Goal: Task Accomplishment & Management: Manage account settings

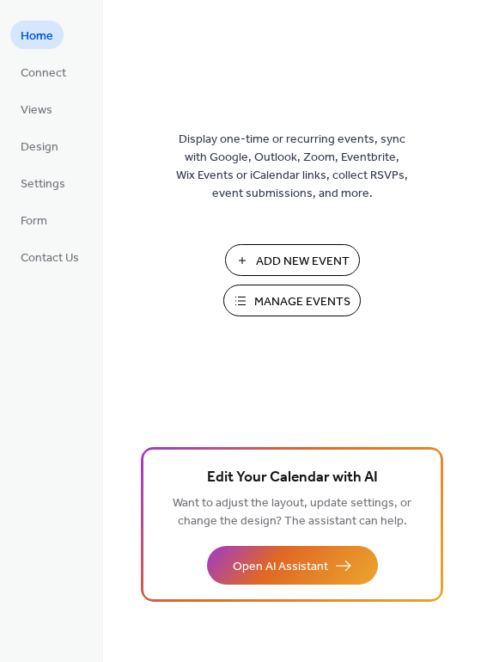
click at [284, 296] on span "Manage Events" at bounding box center [302, 302] width 96 height 18
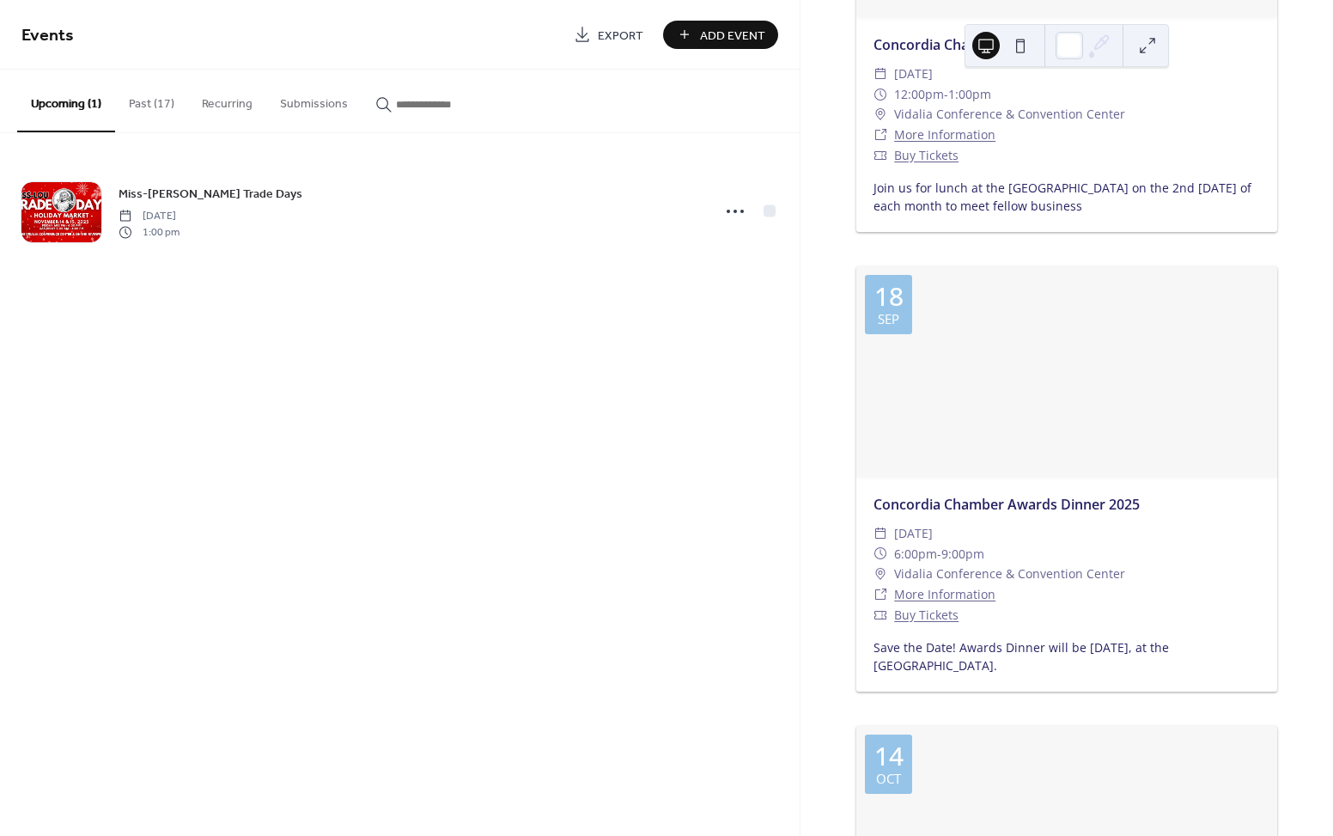
scroll to position [369, 0]
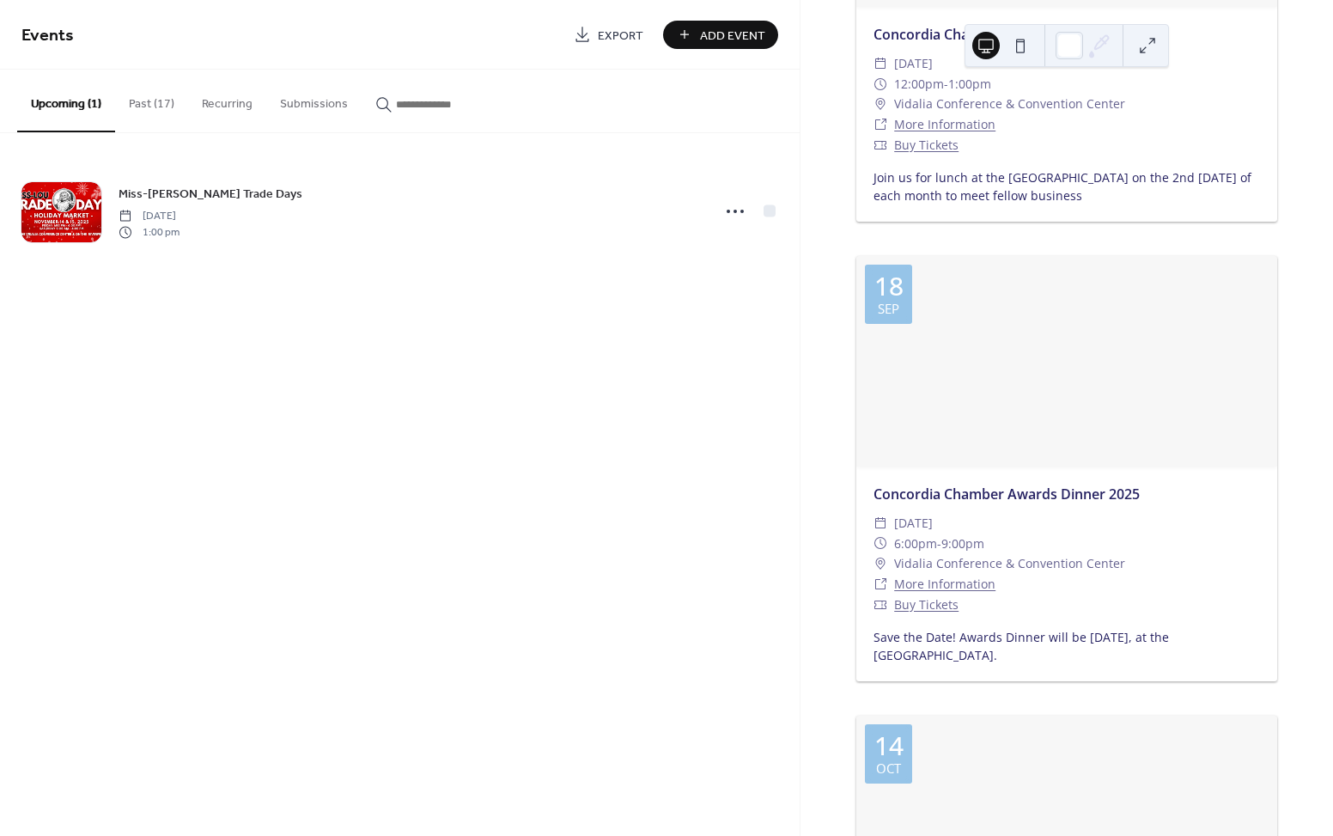
click at [1074, 338] on div at bounding box center [1067, 361] width 421 height 210
click at [149, 100] on button "Past (17)" at bounding box center [151, 100] width 73 height 61
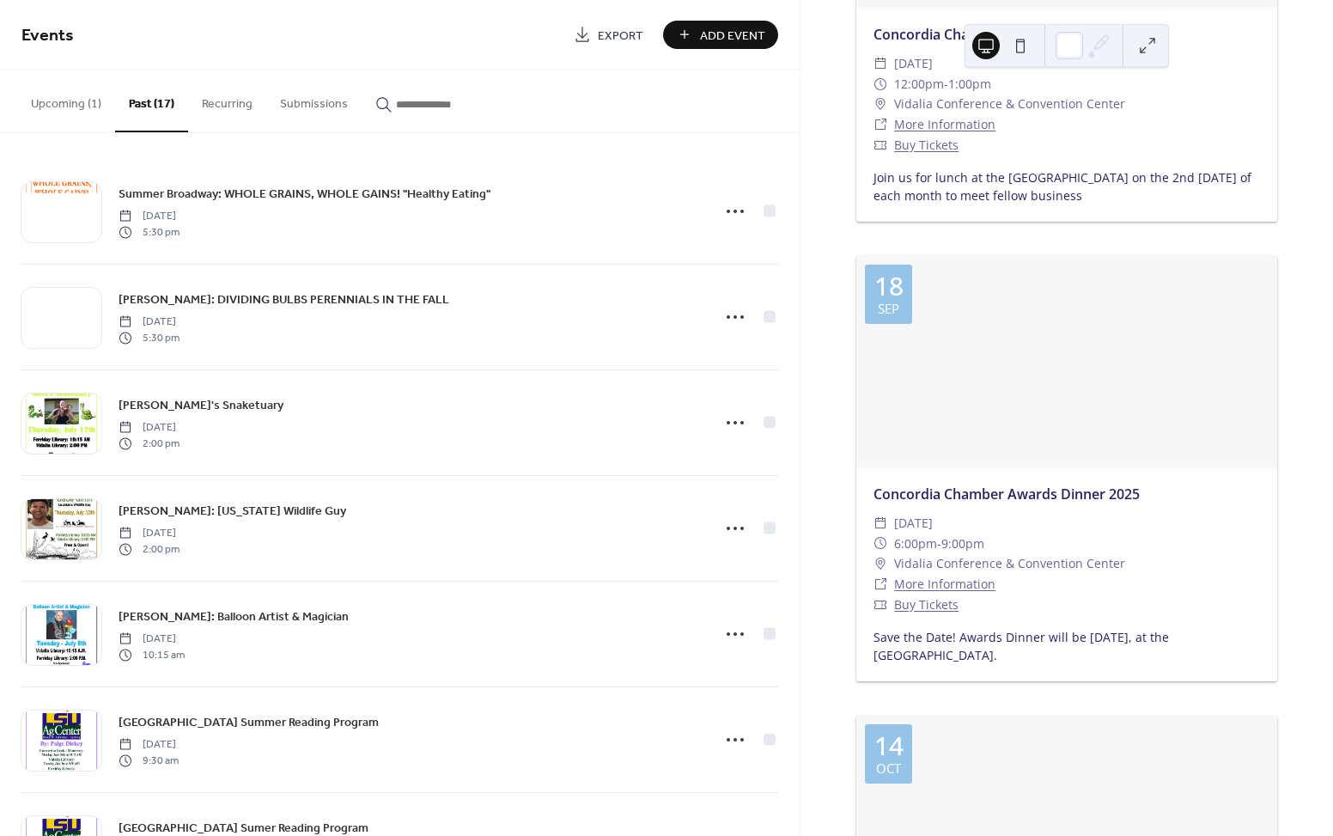
click at [1079, 437] on div at bounding box center [1067, 361] width 421 height 210
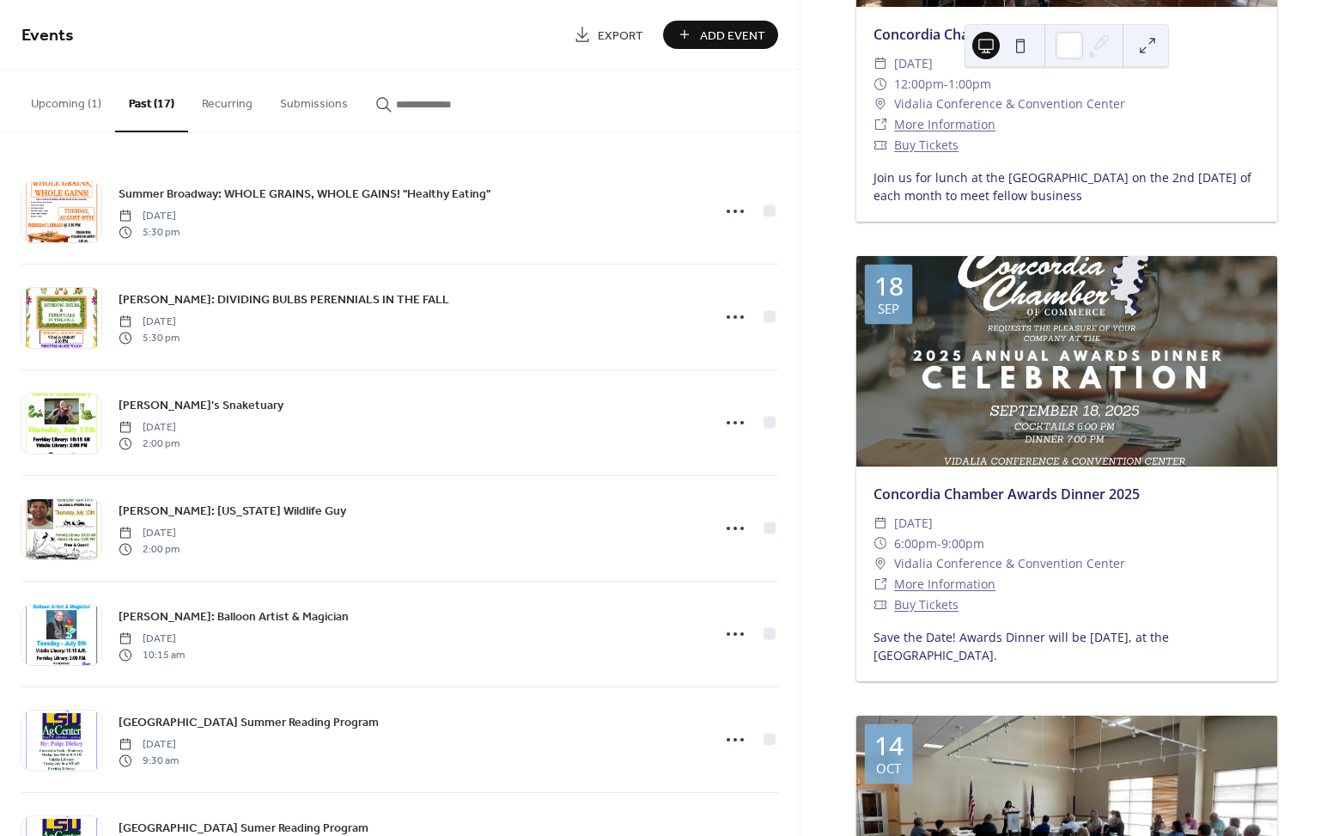
click at [1101, 534] on div "​ 6:00pm - 9:00pm" at bounding box center [1067, 544] width 387 height 21
click at [73, 104] on button "Upcoming (1)" at bounding box center [66, 100] width 98 height 61
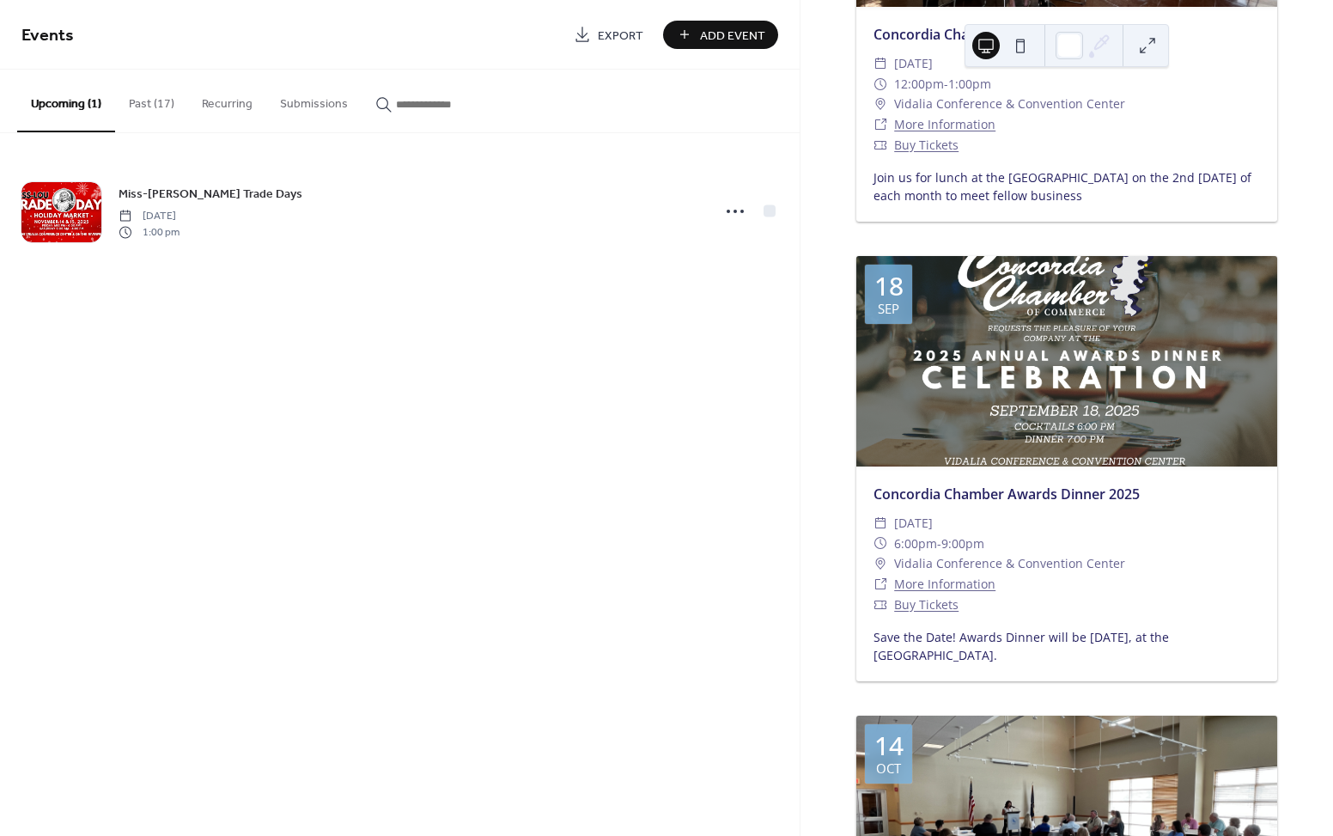
click at [1168, 351] on div at bounding box center [1067, 361] width 421 height 210
click at [1215, 411] on div at bounding box center [1067, 361] width 421 height 210
click at [1158, 500] on div "Concordia Chamber Awards Dinner 2025" at bounding box center [1067, 494] width 421 height 21
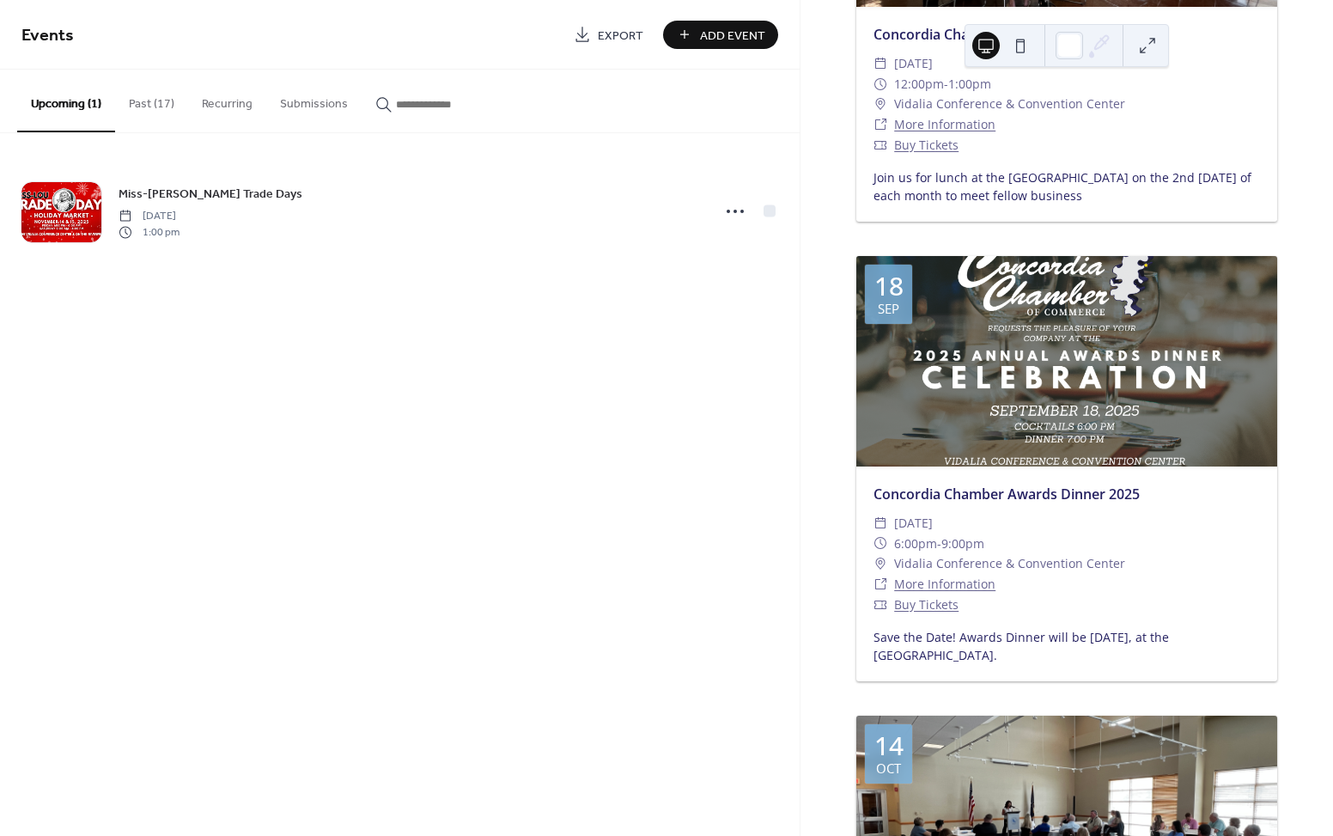
click at [1158, 500] on div "Concordia Chamber Awards Dinner 2025" at bounding box center [1067, 494] width 421 height 21
click at [299, 103] on button "Submissions" at bounding box center [313, 100] width 95 height 61
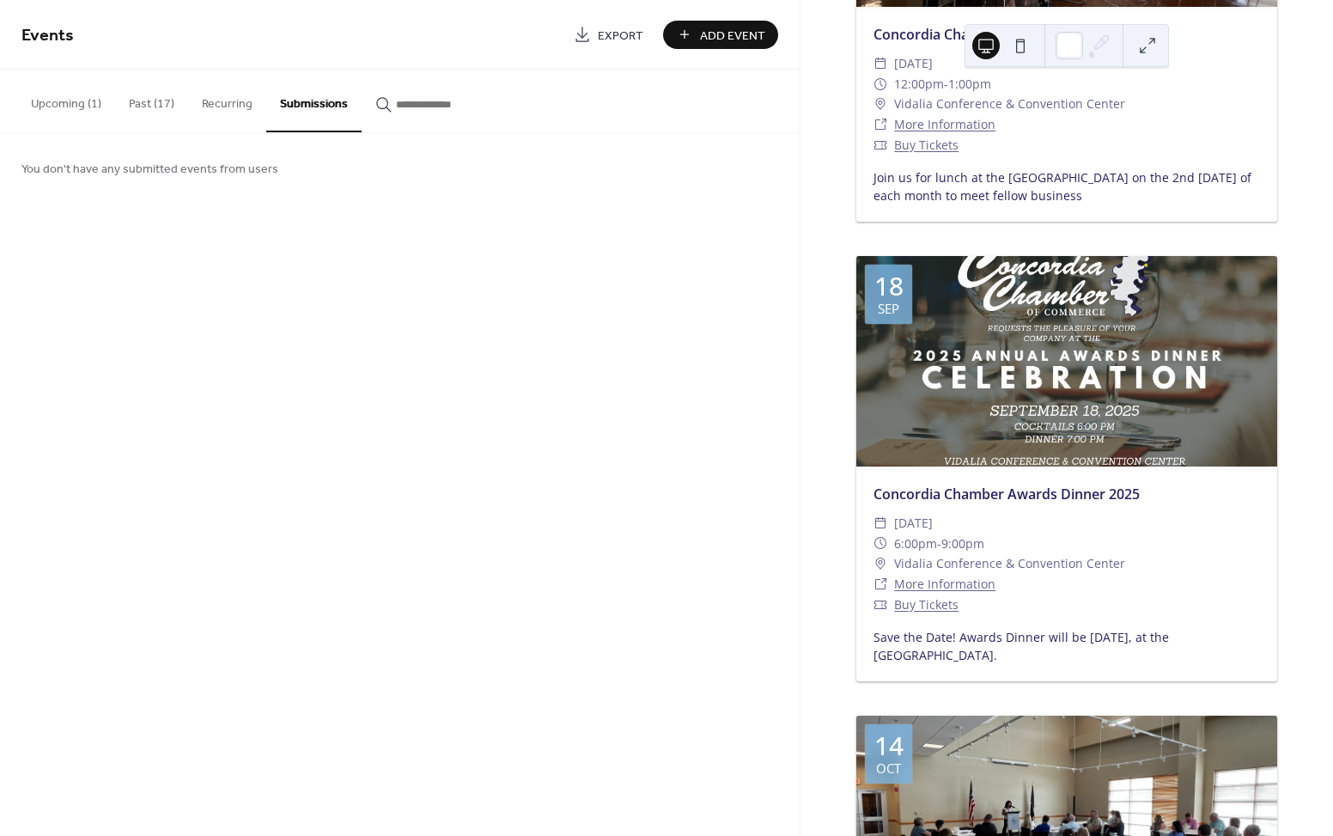
click at [216, 101] on button "Recurring" at bounding box center [227, 100] width 78 height 61
click at [151, 94] on button "Past (17)" at bounding box center [151, 100] width 73 height 61
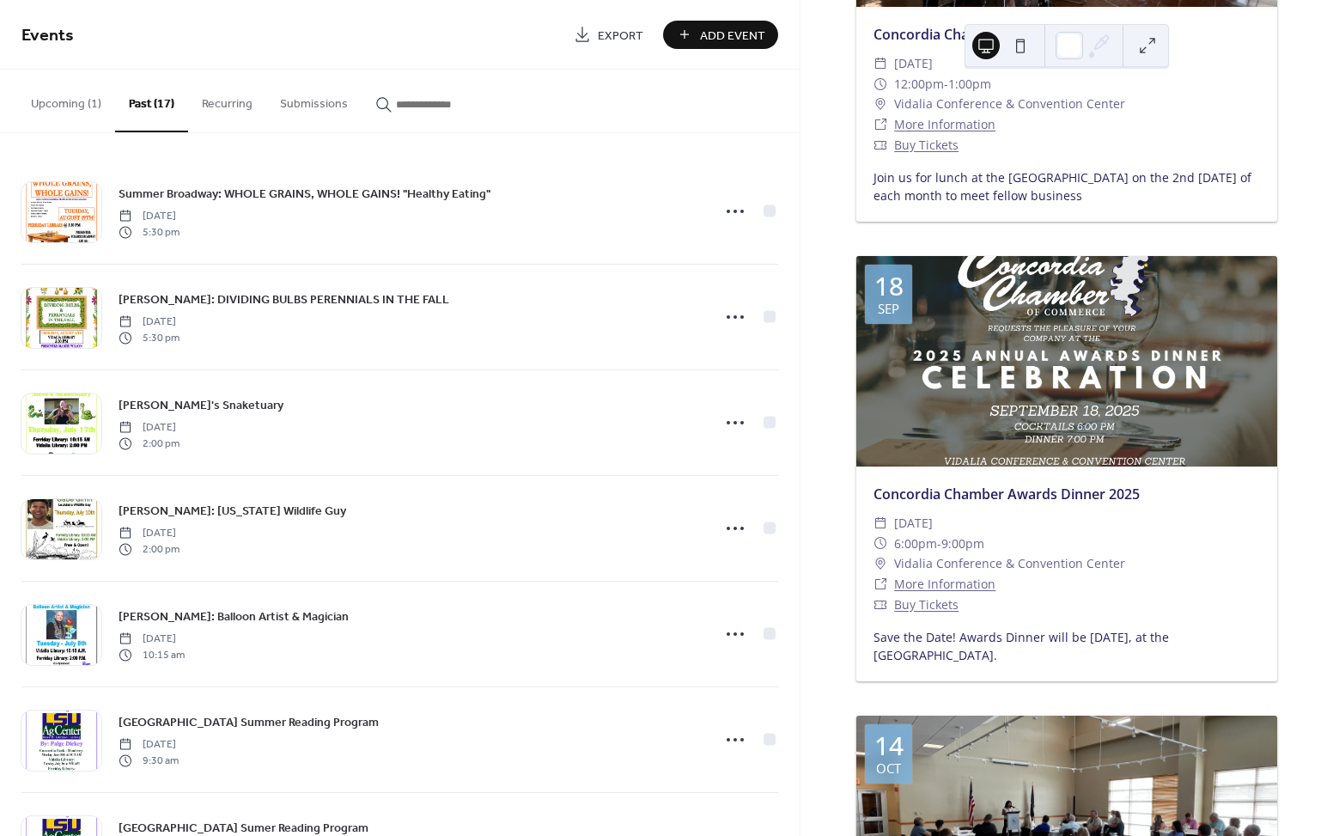
click at [59, 108] on button "Upcoming (1)" at bounding box center [66, 100] width 98 height 61
